Goal: Check status: Check status

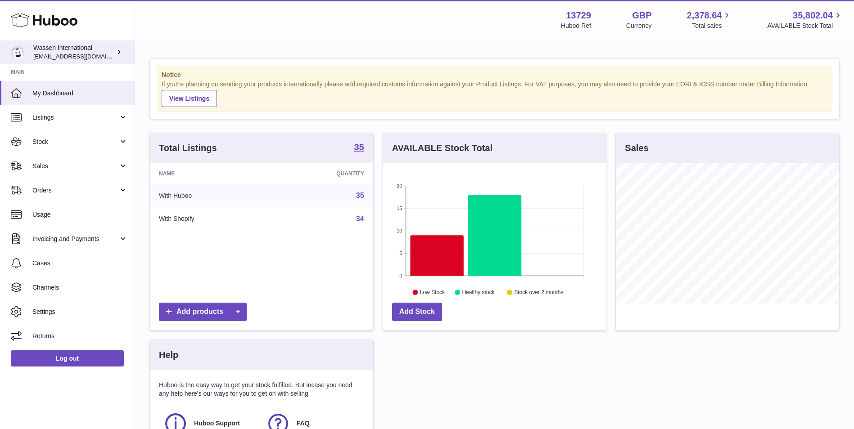
scroll to position [140, 223]
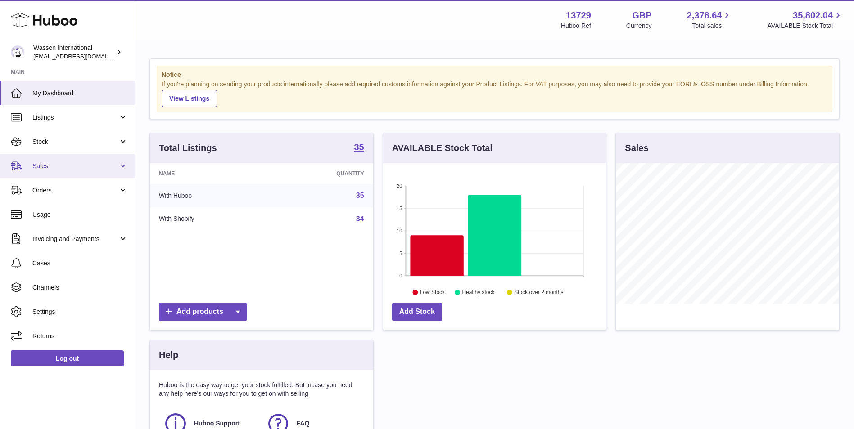
click at [78, 167] on span "Sales" at bounding box center [75, 166] width 86 height 9
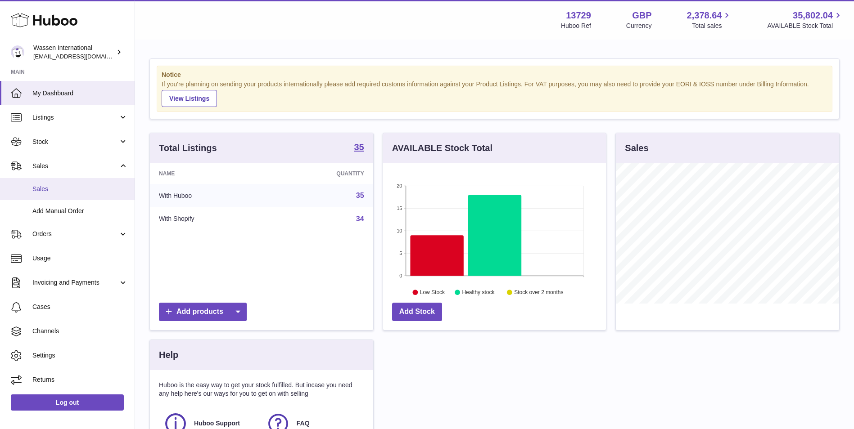
click at [75, 184] on link "Sales" at bounding box center [67, 189] width 135 height 22
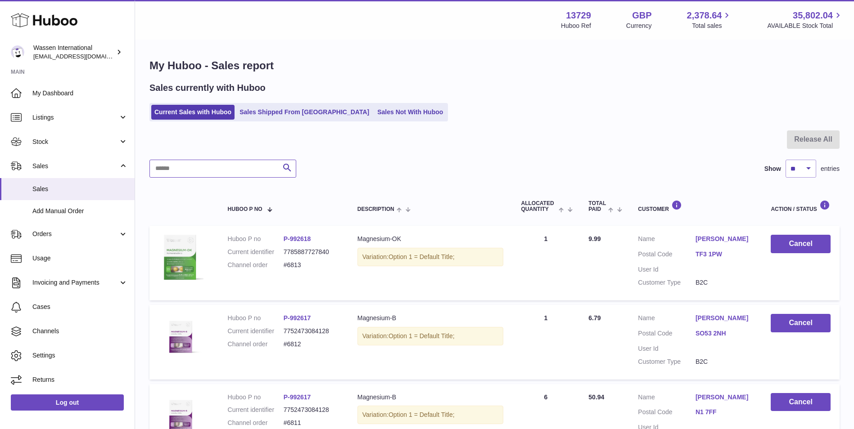
click at [237, 172] on input "text" at bounding box center [222, 169] width 147 height 18
paste input "**********"
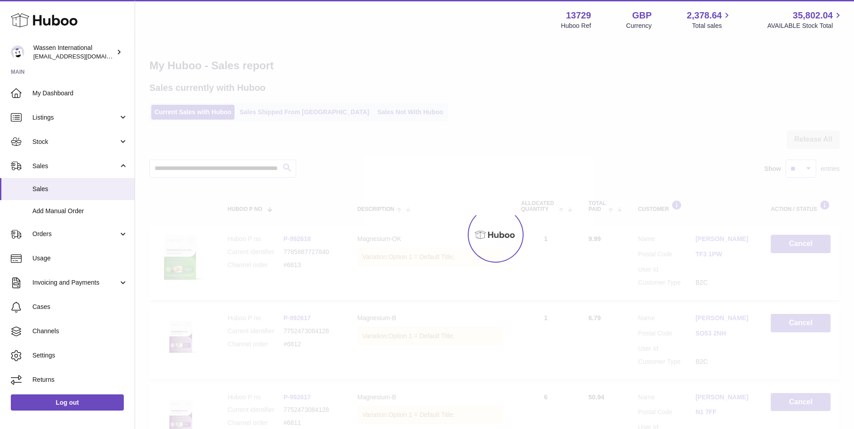
click at [235, 167] on div at bounding box center [494, 235] width 719 height 389
click at [235, 167] on input "**********" at bounding box center [222, 169] width 147 height 18
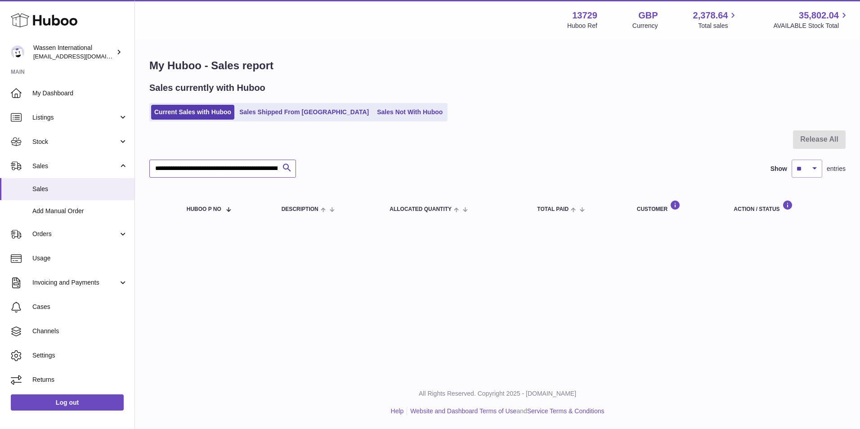
click at [230, 167] on input "**********" at bounding box center [222, 169] width 147 height 18
click at [232, 168] on input "**********" at bounding box center [222, 169] width 147 height 18
click at [245, 168] on input "**********" at bounding box center [222, 169] width 147 height 18
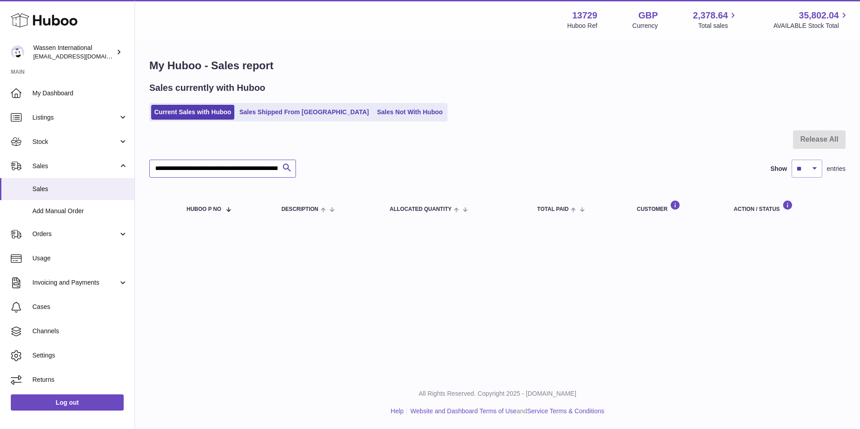
click at [245, 168] on input "**********" at bounding box center [222, 169] width 147 height 18
paste input "text"
type input "*****"
click at [294, 125] on div "My Huboo - Sales report Sales currently with Huboo Current Sales with Huboo Sal…" at bounding box center [497, 142] width 725 height 203
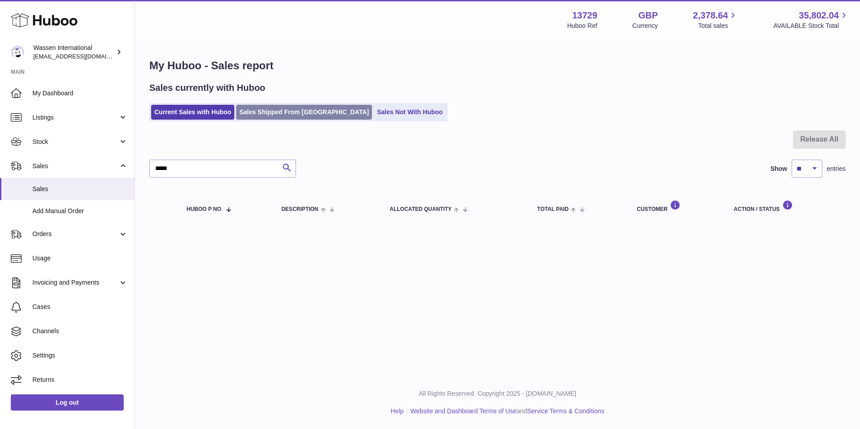
click at [294, 112] on link "Sales Shipped From Huboo" at bounding box center [304, 112] width 136 height 15
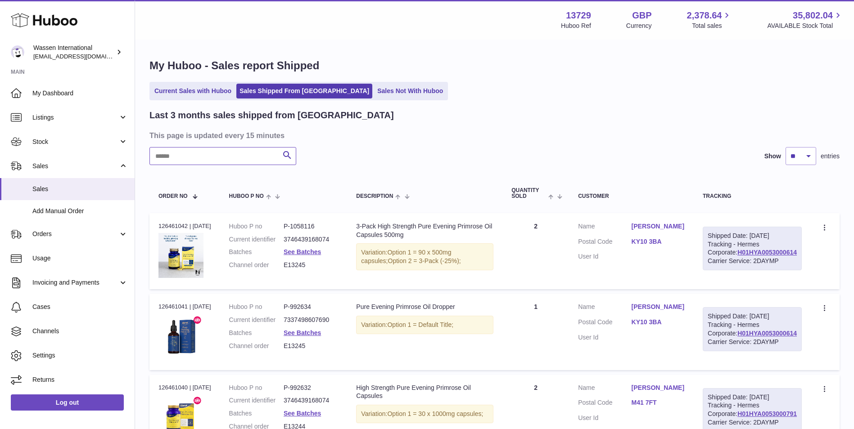
click at [208, 157] on input "text" at bounding box center [222, 156] width 147 height 18
paste input "*****"
type input "*****"
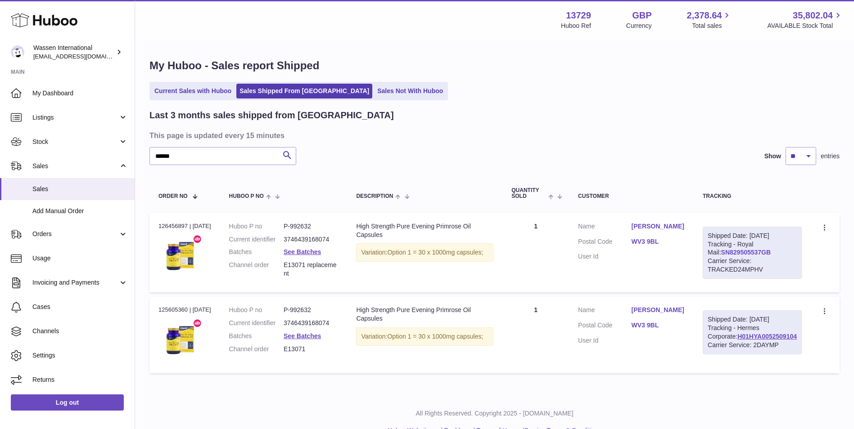
click at [763, 256] on link "SN829505537GB" at bounding box center [746, 252] width 50 height 7
click at [765, 340] on link "H01HYA0052509104" at bounding box center [766, 336] width 59 height 7
click at [168, 314] on div "Order no 125605360 | 28th Sep" at bounding box center [184, 310] width 53 height 8
copy div "125605360"
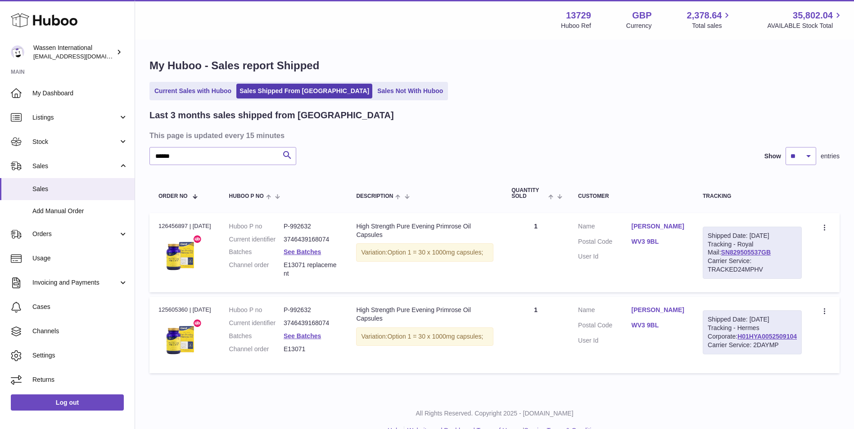
click at [220, 334] on td "Order no 125605360 | 28th Sep" at bounding box center [184, 335] width 71 height 76
click at [171, 314] on div "Order no 125605360 | 28th Sep" at bounding box center [184, 310] width 53 height 8
drag, startPoint x: 332, startPoint y: 330, endPoint x: 301, endPoint y: 326, distance: 31.8
click at [301, 315] on dd "P-992632" at bounding box center [311, 310] width 54 height 9
copy dd "992632"
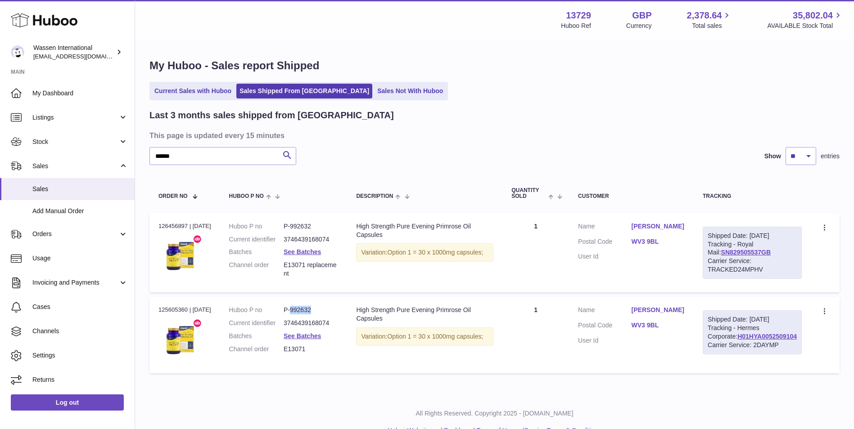
click at [663, 330] on link "WV3 9BL" at bounding box center [657, 325] width 53 height 9
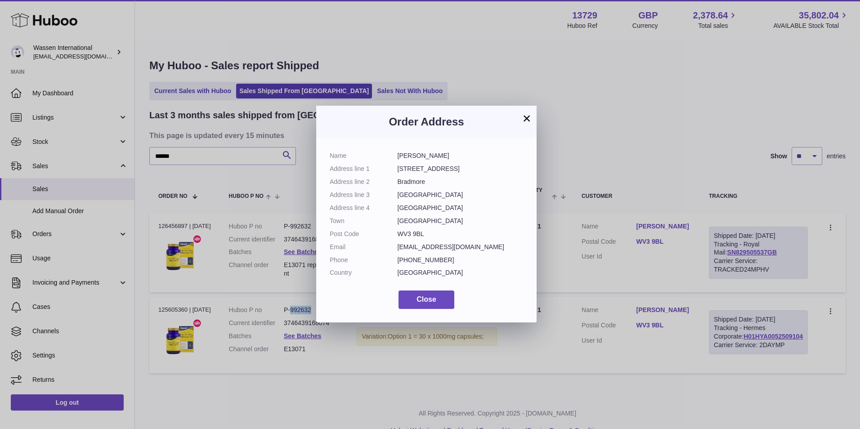
drag, startPoint x: 430, startPoint y: 234, endPoint x: 396, endPoint y: 235, distance: 34.2
click at [396, 235] on dl "Name Sally Wynter Address line 1 22A Star street Address line 2 Bradmore Addres…" at bounding box center [427, 217] width 194 height 130
copy dl "WV3 9BL"
click at [407, 233] on dd "WV3 9BL" at bounding box center [461, 234] width 126 height 9
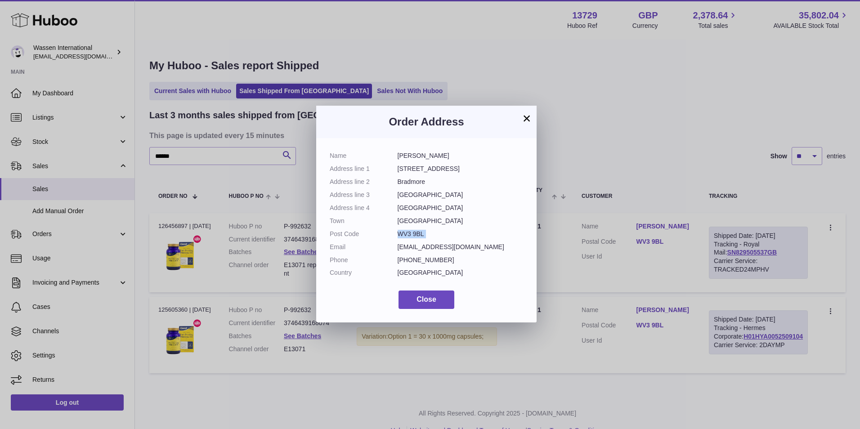
click at [408, 232] on dd "WV3 9BL" at bounding box center [461, 234] width 126 height 9
click at [432, 302] on span "Close" at bounding box center [427, 300] width 20 height 8
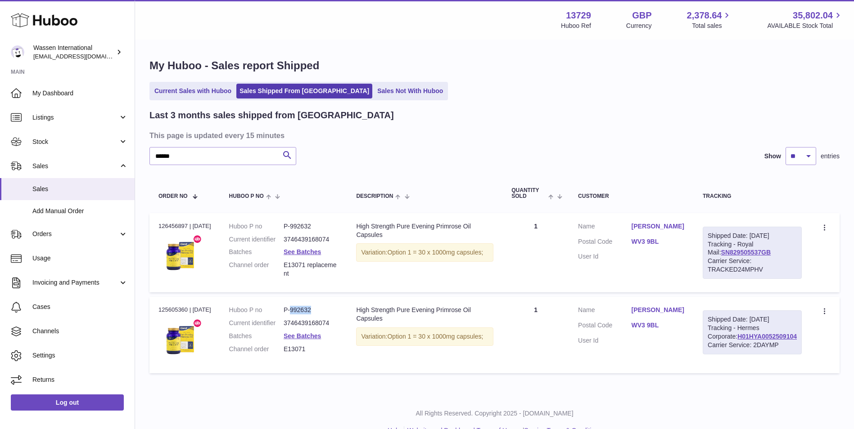
drag, startPoint x: 331, startPoint y: 326, endPoint x: 300, endPoint y: 330, distance: 31.4
click at [300, 315] on dd "P-992632" at bounding box center [311, 310] width 54 height 9
copy dd "992632"
click at [667, 242] on link "WV3 9BL" at bounding box center [657, 242] width 53 height 9
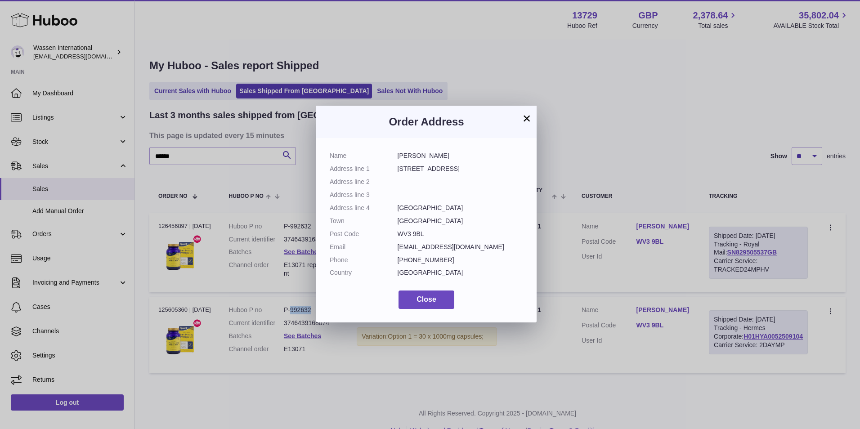
drag, startPoint x: 427, startPoint y: 232, endPoint x: 395, endPoint y: 237, distance: 32.4
click at [395, 237] on dl "Name Sally Wynter Address line 1 21a Star Street Address line 2 Address line 3 …" at bounding box center [427, 217] width 194 height 130
copy dl "WV3 9BL"
click at [415, 300] on button "Close" at bounding box center [427, 300] width 56 height 18
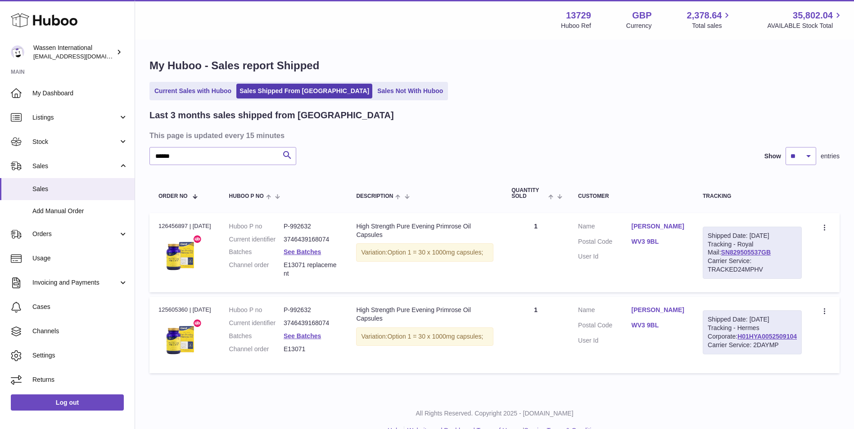
click at [413, 323] on div "High Strength Pure Evening Primrose Oil Capsules" at bounding box center [424, 314] width 137 height 17
click at [671, 315] on link "Sally Wynter" at bounding box center [657, 310] width 53 height 9
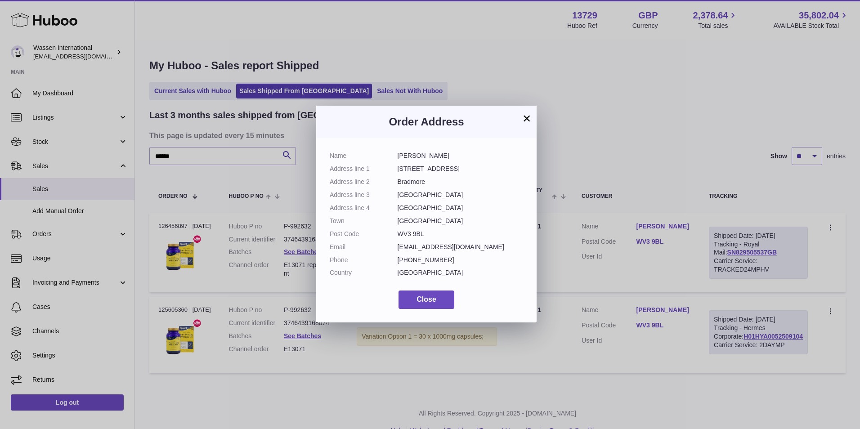
drag, startPoint x: 444, startPoint y: 156, endPoint x: 396, endPoint y: 161, distance: 48.4
click at [396, 161] on dl "Name Sally Wynter Address line 1 22A Star street Address line 2 Bradmore Addres…" at bounding box center [427, 217] width 194 height 130
copy dl "Sally Wynter"
click at [425, 300] on span "Close" at bounding box center [427, 300] width 20 height 8
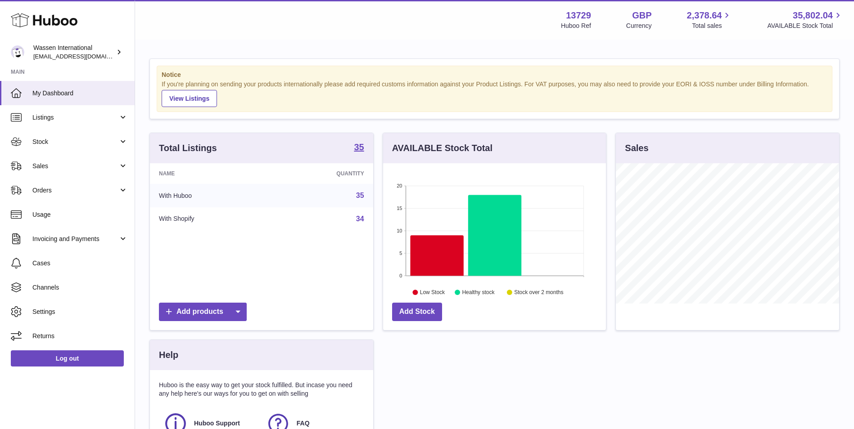
scroll to position [140, 223]
